Goal: Task Accomplishment & Management: Manage account settings

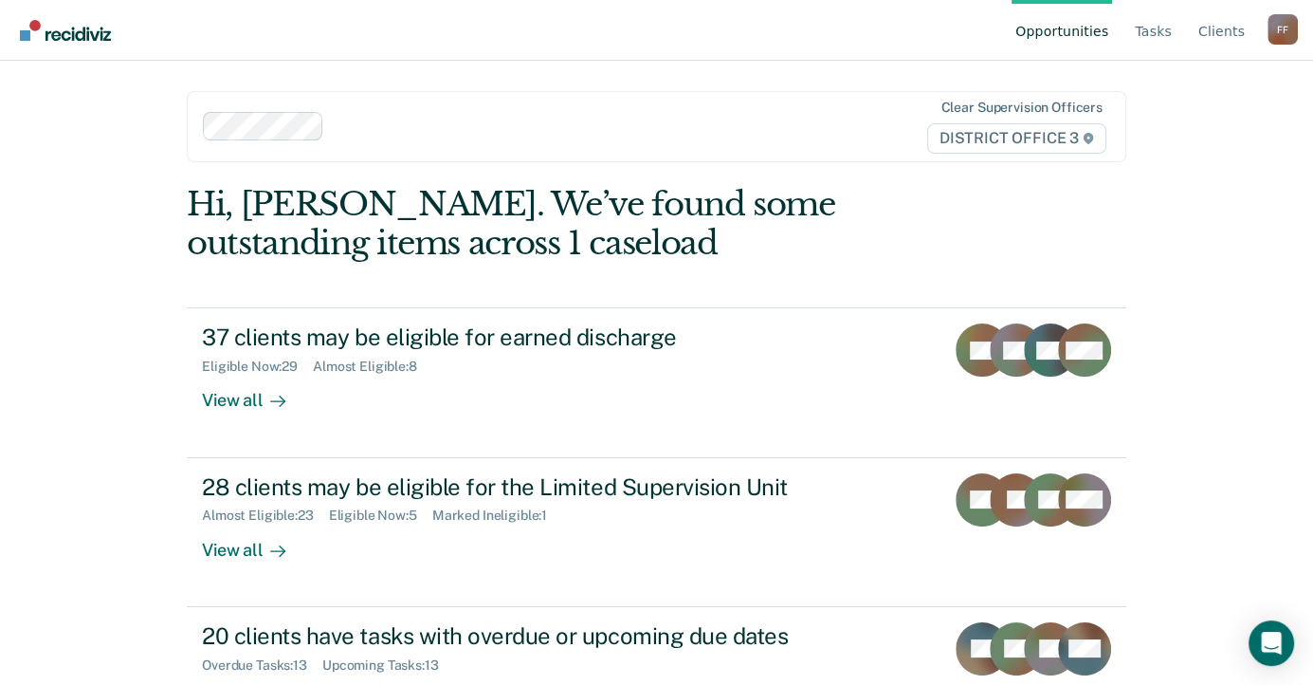
click at [1176, 253] on div "Opportunities Tasks Client s [PERSON_NAME] Profile How it works Log Out Clear s…" at bounding box center [656, 342] width 1313 height 685
click at [1160, 30] on link "Tasks" at bounding box center [1153, 30] width 45 height 61
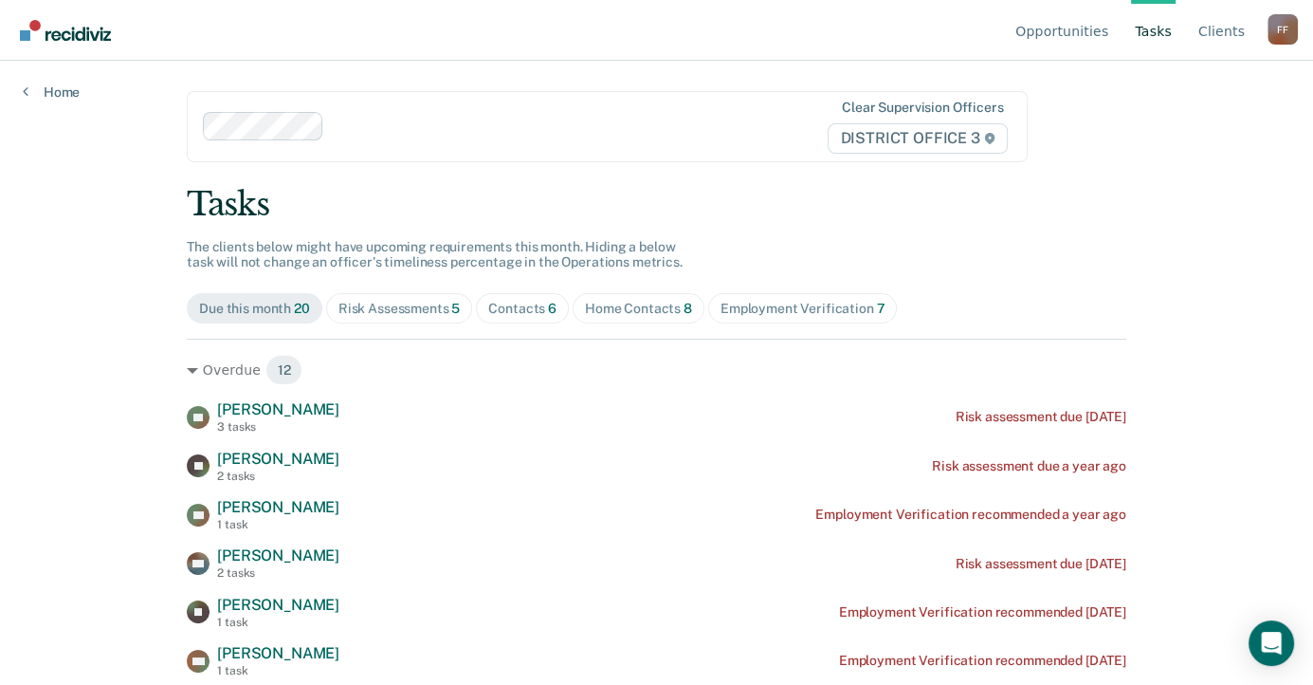
click at [77, 342] on div "Opportunities Tasks Client s [PERSON_NAME] Profile How it works Log Out Home Cl…" at bounding box center [656, 342] width 1313 height 685
click at [77, 343] on div "Opportunities Tasks Client s [PERSON_NAME] Profile How it works Log Out Home Cl…" at bounding box center [656, 342] width 1313 height 685
click at [78, 343] on div "Opportunities Tasks Client s [PERSON_NAME] Profile How it works Log Out Home Cl…" at bounding box center [656, 342] width 1313 height 685
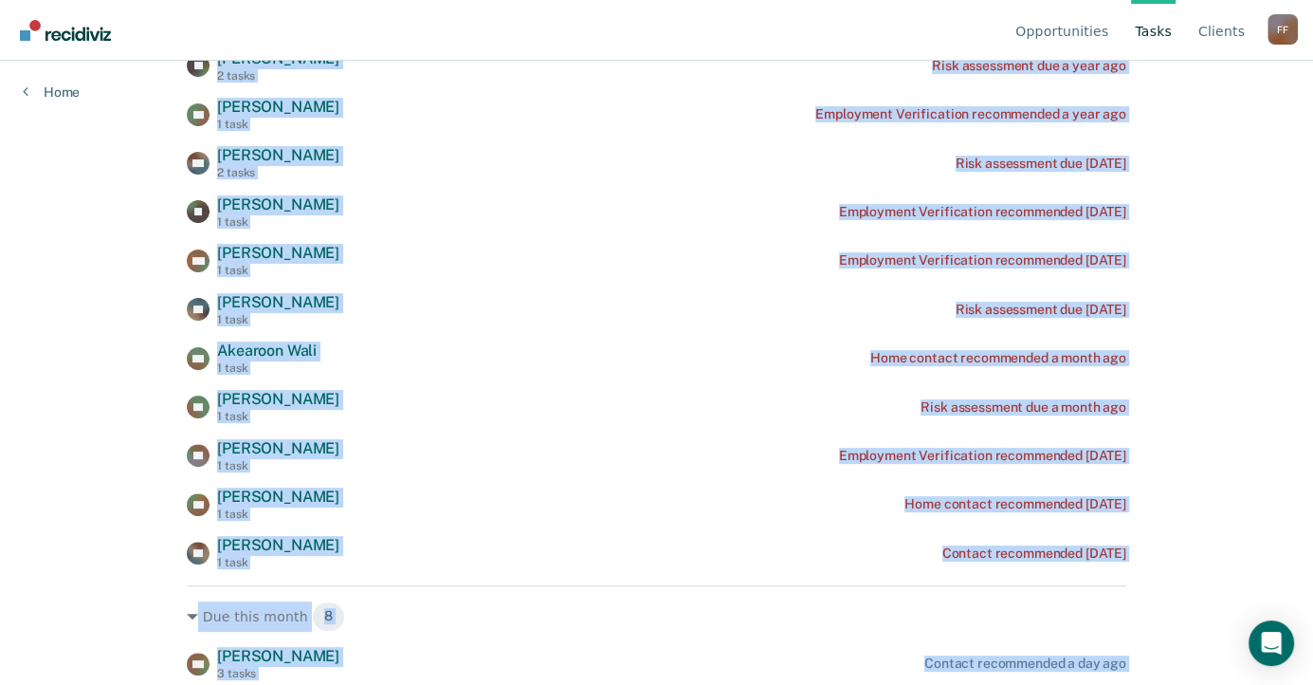
scroll to position [736, 0]
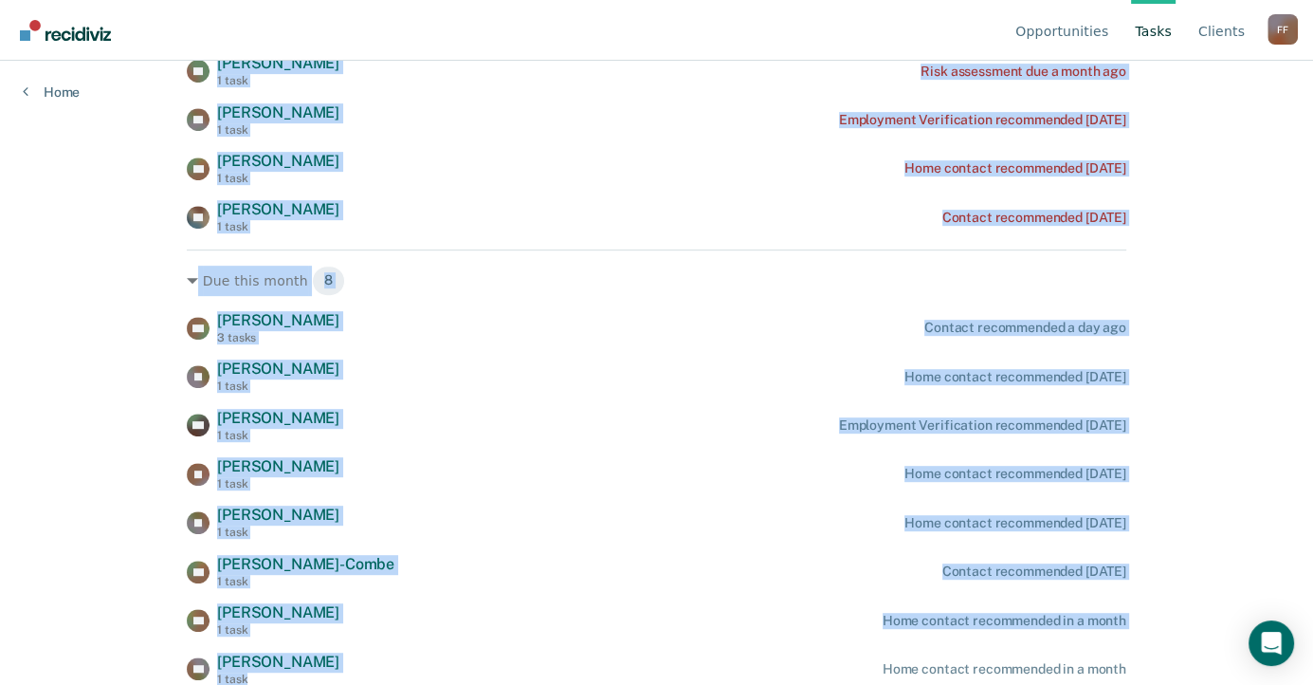
drag, startPoint x: 78, startPoint y: 343, endPoint x: 524, endPoint y: 727, distance: 589.0
